Goal: Task Accomplishment & Management: Use online tool/utility

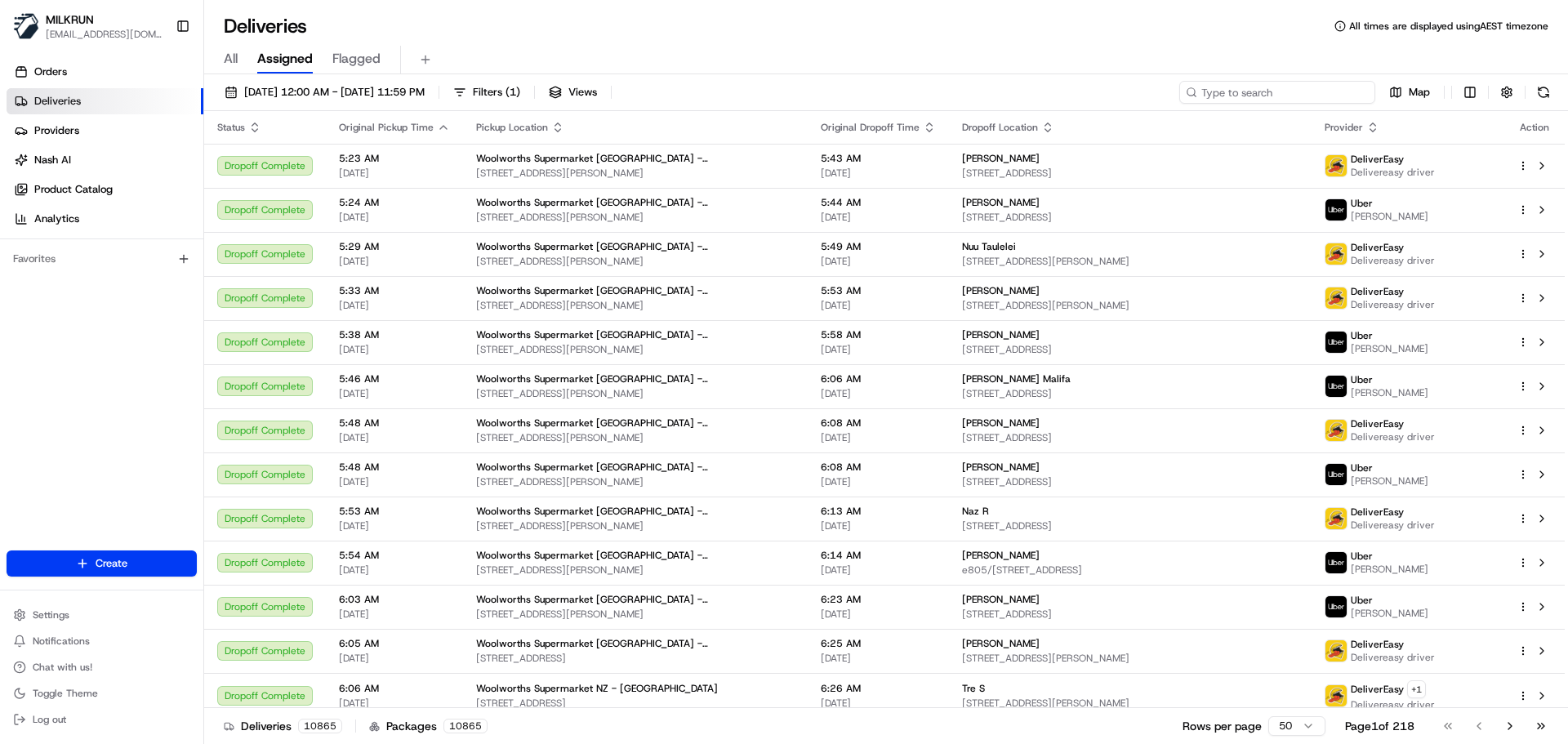
click at [1255, 87] on input at bounding box center [1278, 93] width 196 height 23
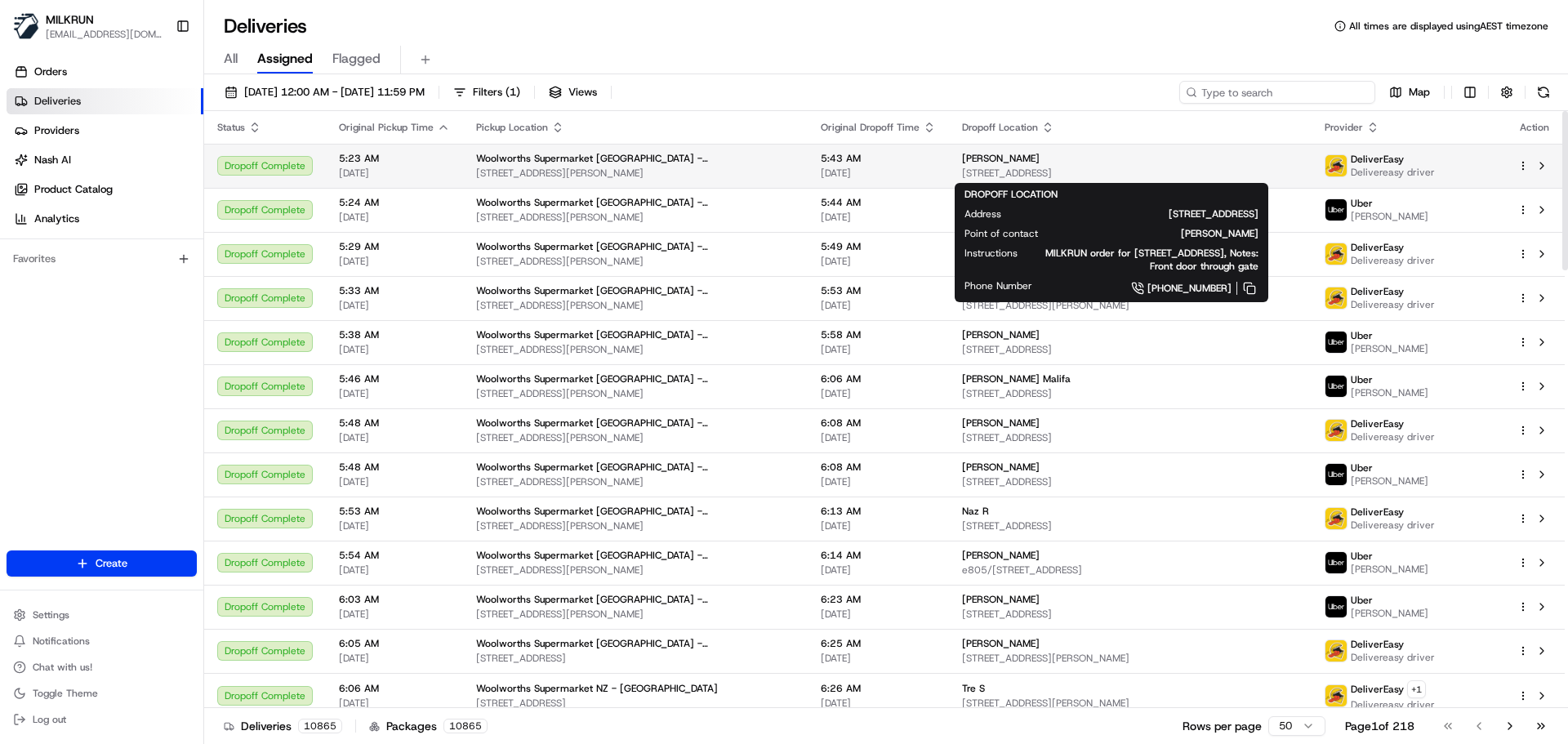
paste input "[PERSON_NAME]"
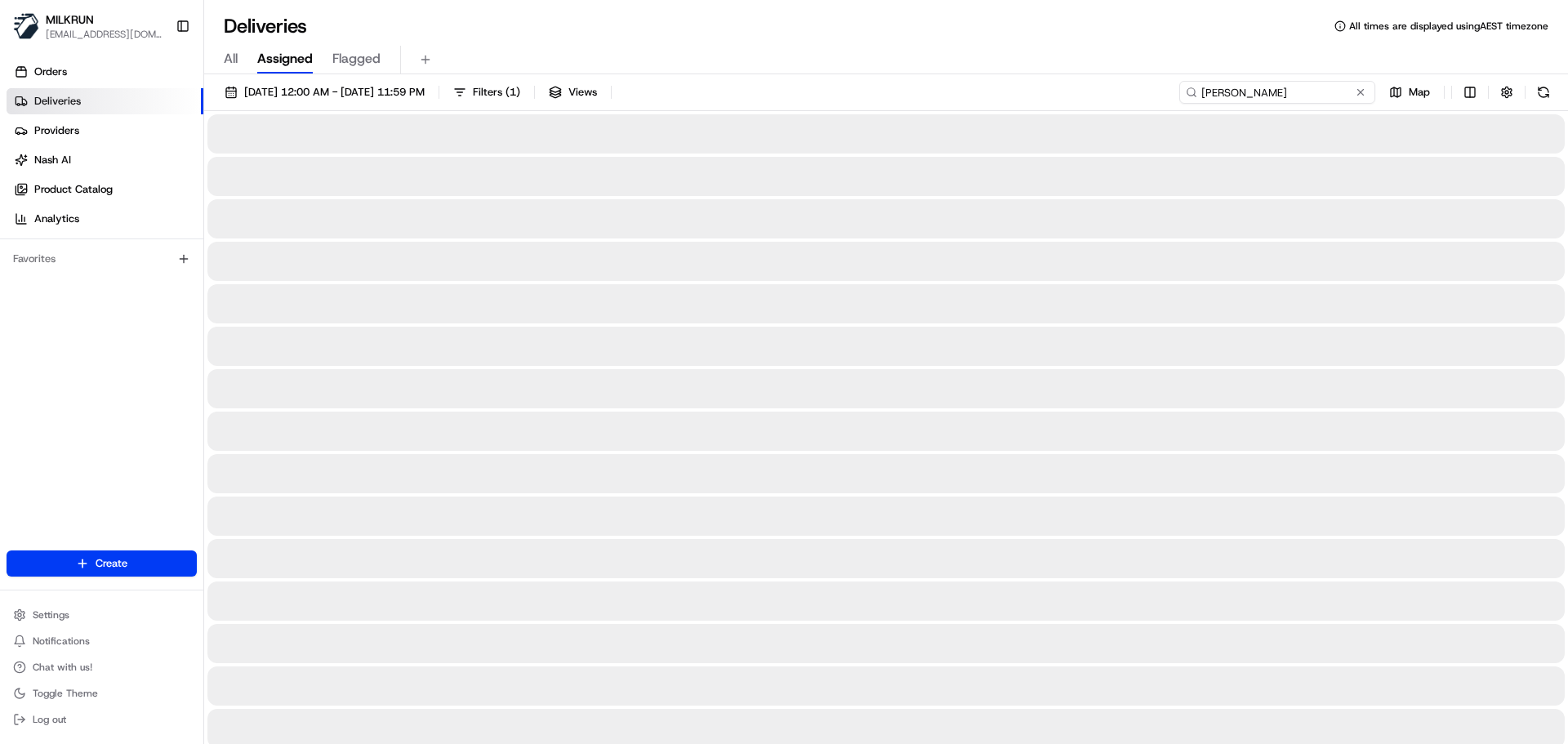
click at [1208, 93] on input "[PERSON_NAME]" at bounding box center [1278, 93] width 196 height 23
click at [1208, 94] on input "[PERSON_NAME]" at bounding box center [1278, 93] width 196 height 23
drag, startPoint x: 1203, startPoint y: 92, endPoint x: 1210, endPoint y: 110, distance: 19.3
click at [1204, 92] on input "[PERSON_NAME]" at bounding box center [1278, 93] width 196 height 23
type input "[PERSON_NAME]"
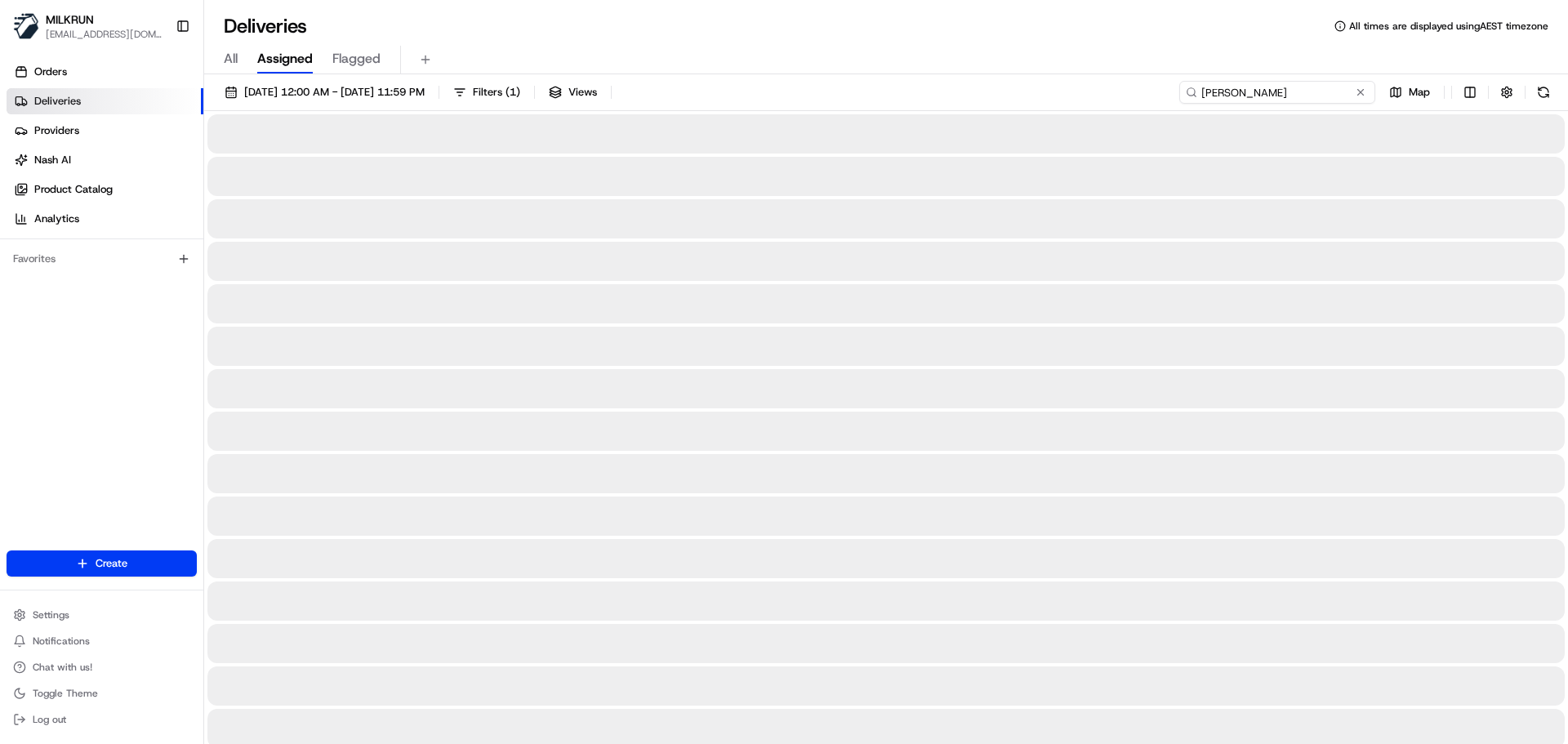
click at [1282, 88] on input "[PERSON_NAME]" at bounding box center [1278, 93] width 196 height 23
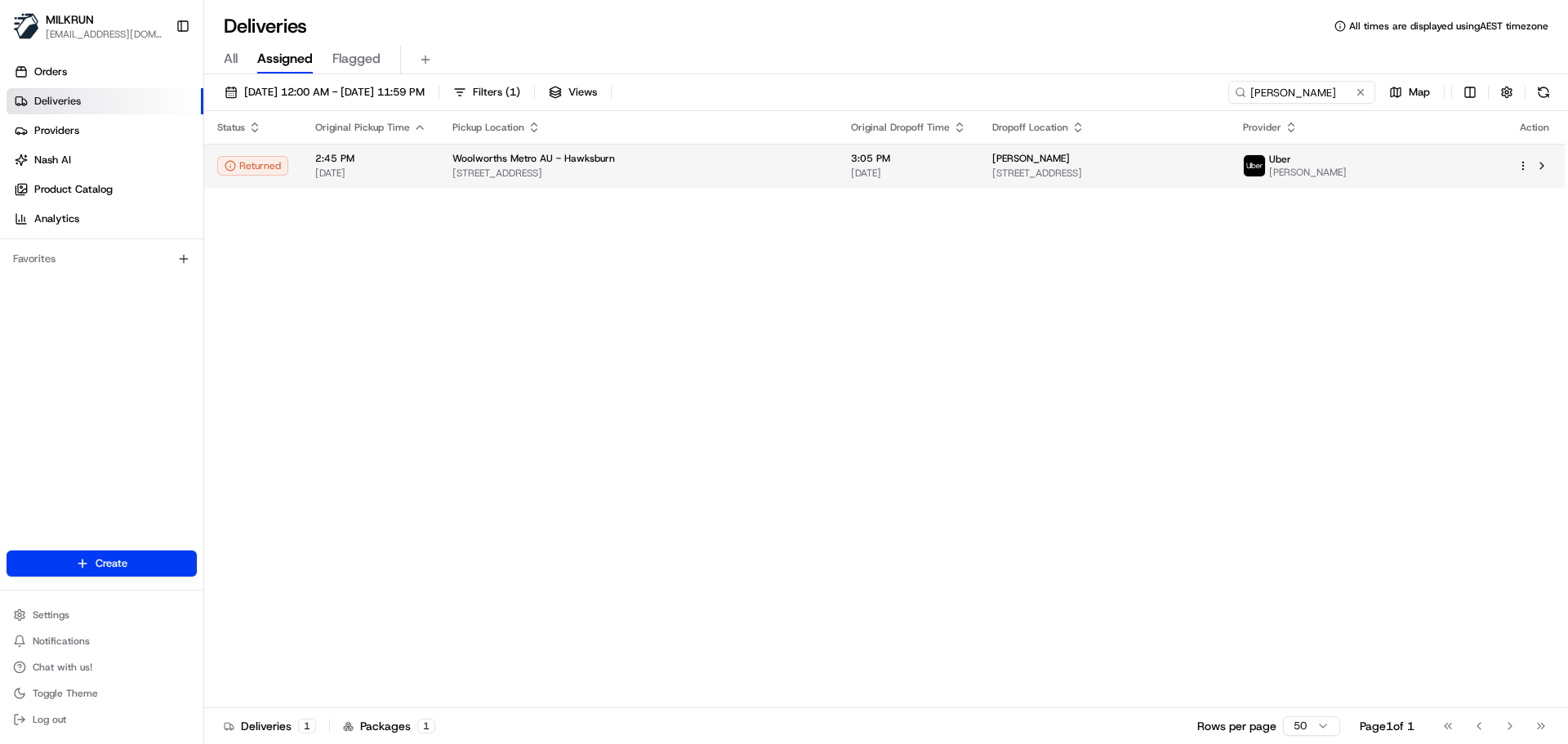
click at [673, 163] on div "Woolworths Metro AU - Hawksburn" at bounding box center [638, 158] width 373 height 13
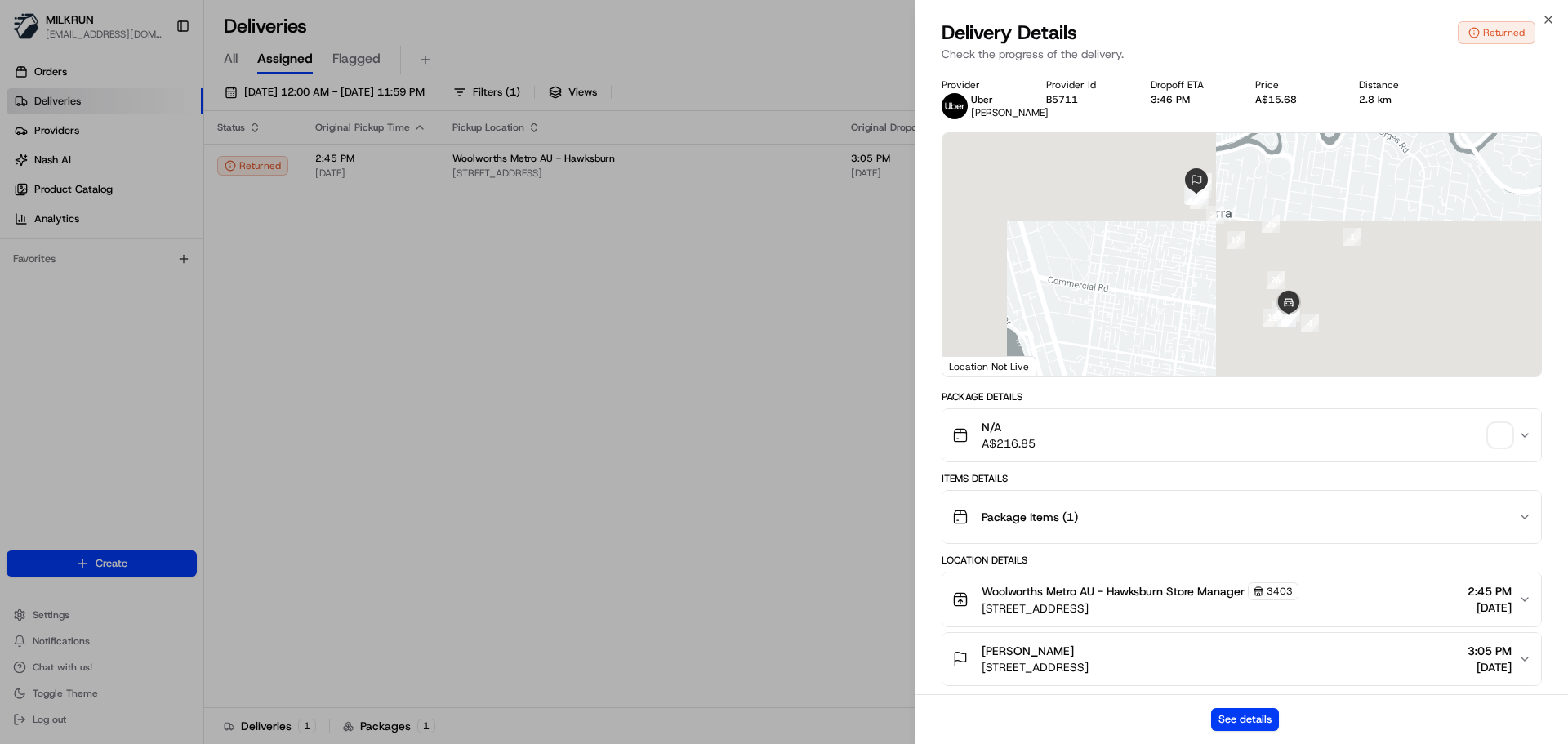
drag, startPoint x: 1266, startPoint y: 720, endPoint x: 1104, endPoint y: 469, distance: 298.7
click at [1266, 720] on button "See details" at bounding box center [1245, 720] width 68 height 23
